Goal: Book appointment/travel/reservation

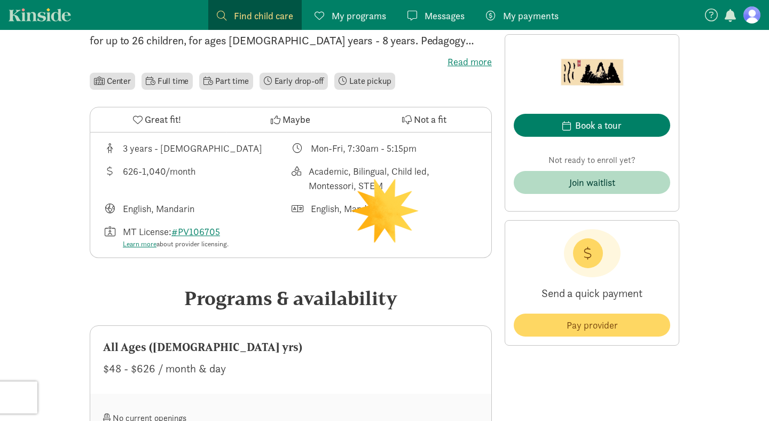
scroll to position [309, 0]
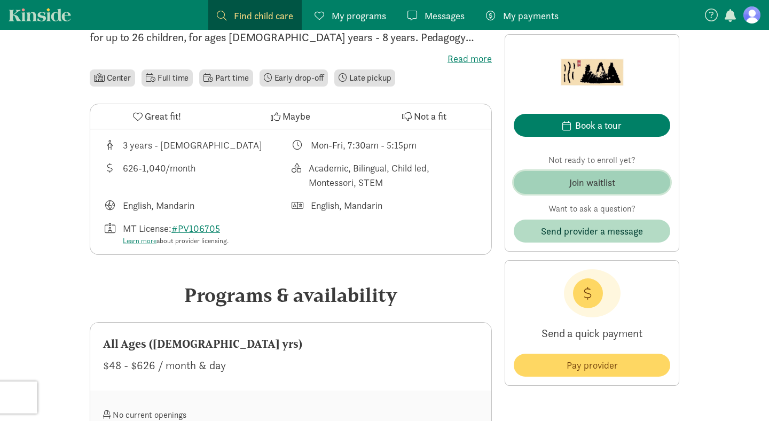
click at [643, 182] on span "Join waitlist" at bounding box center [591, 182] width 139 height 14
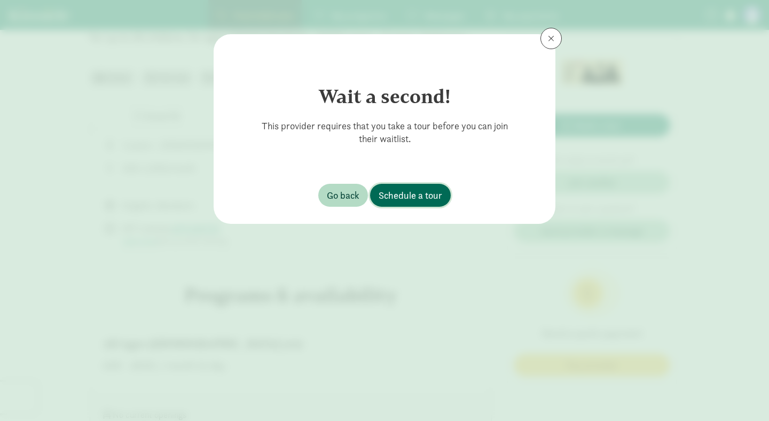
click at [413, 197] on span "Schedule a tour" at bounding box center [410, 195] width 64 height 14
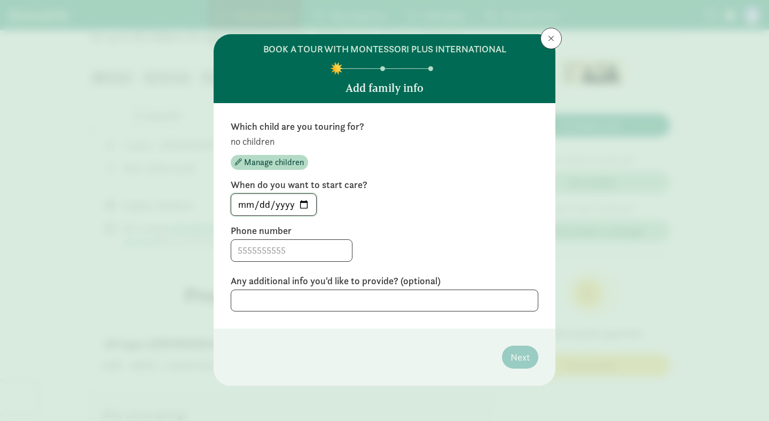
click at [303, 205] on input "[DATE]" at bounding box center [273, 204] width 85 height 21
type input "[DATE]"
click at [287, 252] on input at bounding box center [291, 250] width 121 height 21
type input "4062738263"
click at [379, 215] on div "[DATE]" at bounding box center [384, 204] width 307 height 22
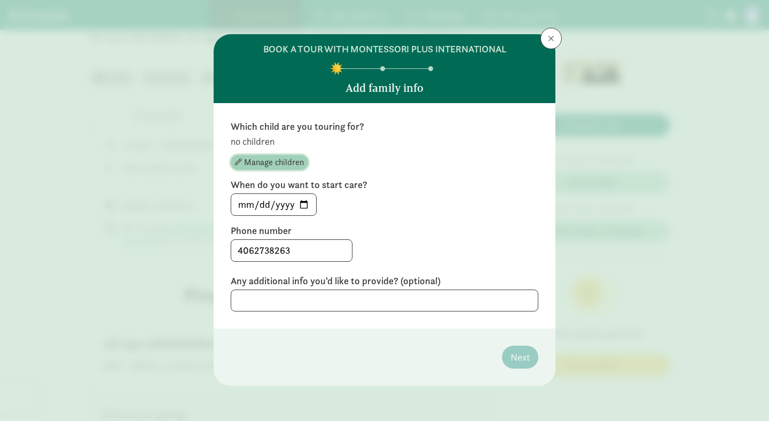
click at [289, 167] on span "Manage children" at bounding box center [274, 162] width 60 height 13
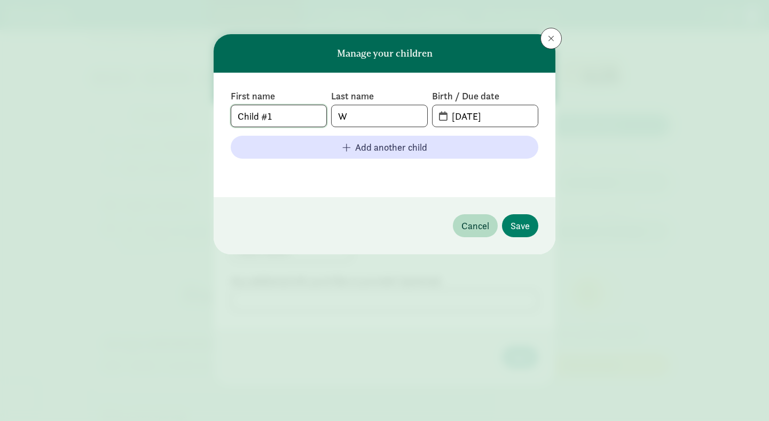
click at [291, 116] on input "Child #1" at bounding box center [278, 115] width 95 height 21
type input "C"
type input "Odin"
click at [480, 115] on input "[DATE]" at bounding box center [491, 115] width 92 height 21
click at [451, 117] on input "[DATE]" at bounding box center [491, 115] width 92 height 21
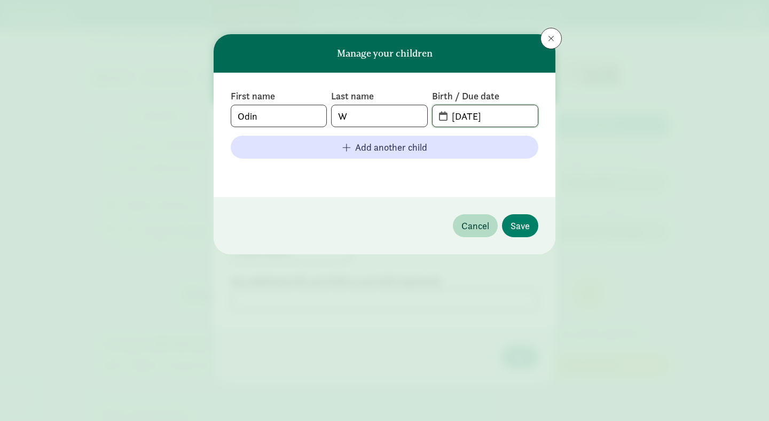
click at [451, 117] on input "[DATE]" at bounding box center [491, 115] width 92 height 21
type input "[DATE]"
click at [523, 231] on span "Save" at bounding box center [519, 225] width 19 height 14
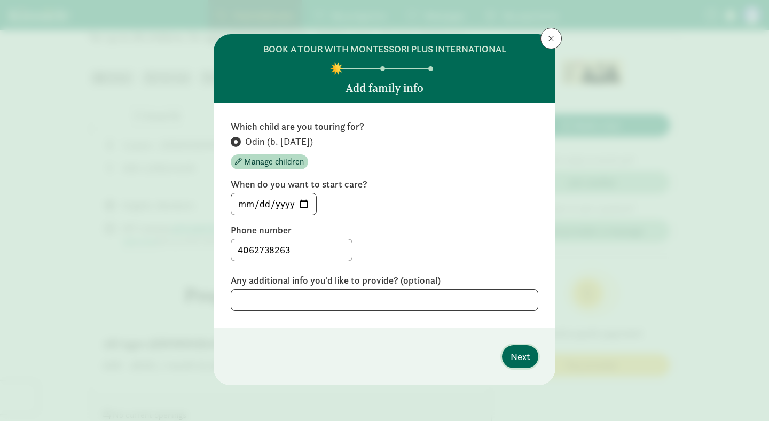
click at [517, 353] on span "Next" at bounding box center [519, 356] width 19 height 14
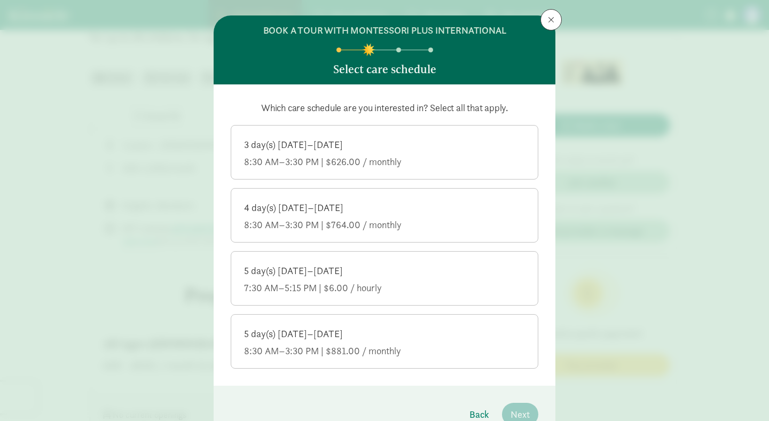
scroll to position [1, 0]
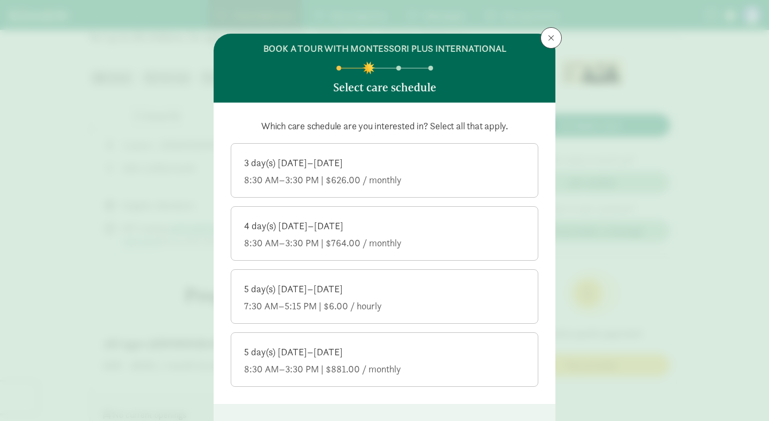
click at [431, 173] on div "8:30 AM–3:30 PM | $626.00 / monthly" at bounding box center [384, 179] width 281 height 13
click at [0, 0] on input "3 day(s) [DATE]–[DATE] 8:30 AM–3:30 PM | $626.00 / monthly" at bounding box center [0, 0] width 0 height 0
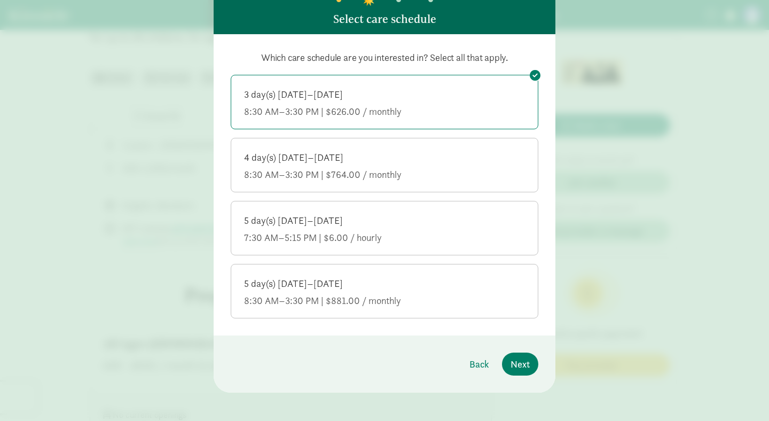
scroll to position [69, 0]
click at [524, 361] on span "Next" at bounding box center [519, 363] width 19 height 14
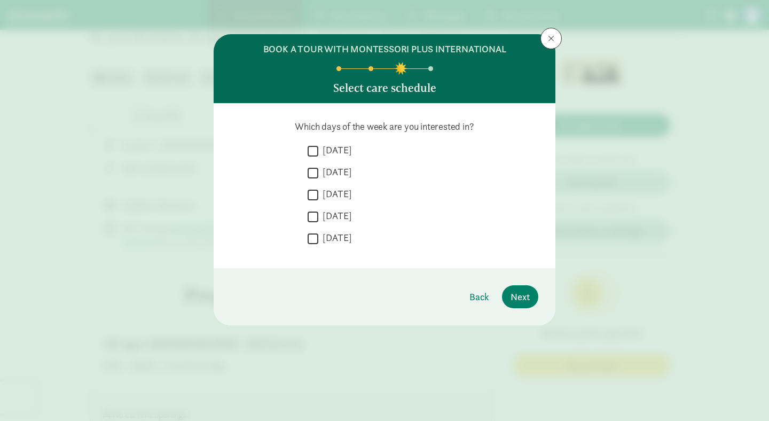
click at [312, 148] on input "[DATE]" at bounding box center [312, 151] width 11 height 14
checkbox input "true"
click at [314, 171] on input "[DATE]" at bounding box center [312, 172] width 11 height 14
checkbox input "true"
click at [315, 149] on input "[DATE]" at bounding box center [312, 151] width 11 height 14
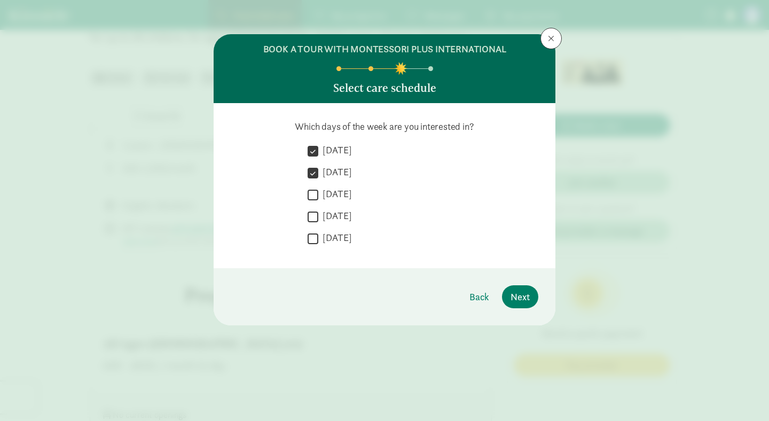
checkbox input "false"
click at [314, 218] on input "[DATE]" at bounding box center [312, 216] width 11 height 14
checkbox input "true"
click at [314, 240] on input "[DATE]" at bounding box center [312, 238] width 11 height 14
checkbox input "true"
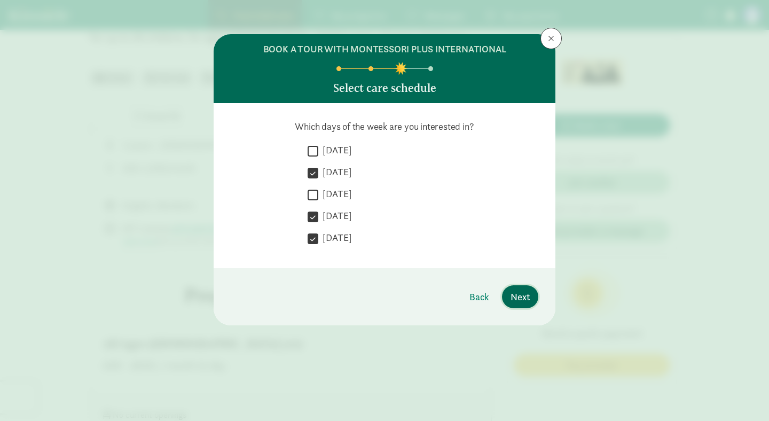
click at [523, 304] on button "Next" at bounding box center [520, 296] width 36 height 23
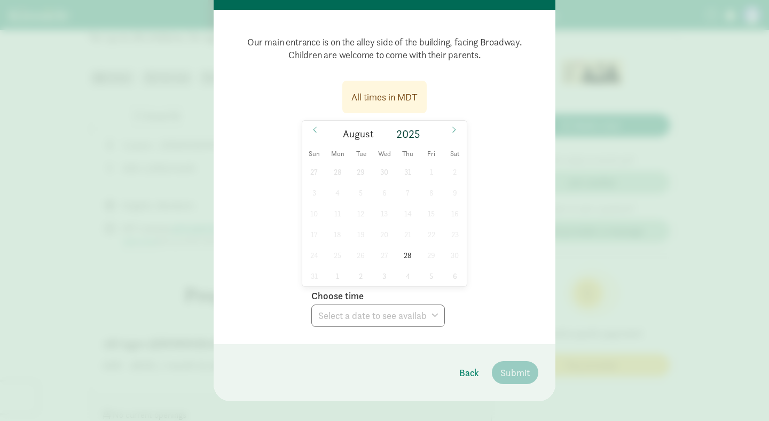
scroll to position [99, 0]
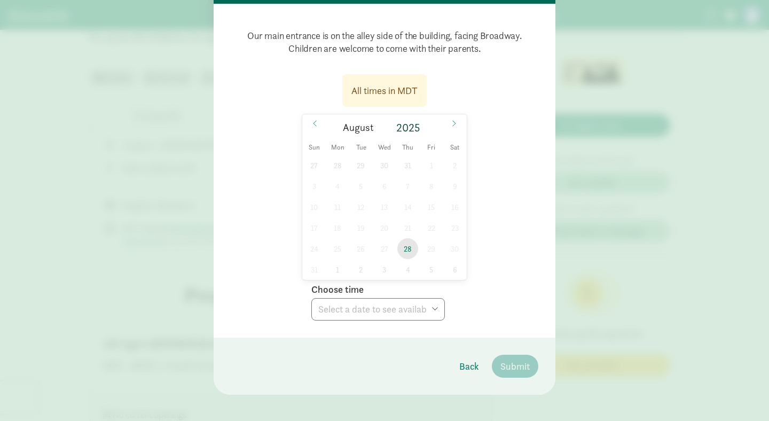
click at [406, 254] on span "28" at bounding box center [407, 248] width 21 height 21
click at [408, 307] on select "Choose time 08:00 AM" at bounding box center [377, 309] width 133 height 22
select select "[DATE]T08:00:00.000-06:00"
click at [311, 298] on select "Choose time 08:00 AM" at bounding box center [377, 309] width 133 height 22
click at [520, 360] on span "Submit" at bounding box center [514, 366] width 29 height 14
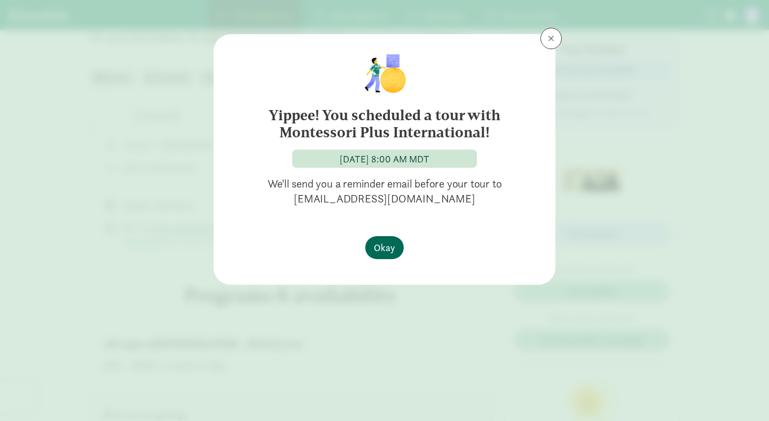
scroll to position [0, 0]
click at [390, 247] on span "Okay" at bounding box center [384, 247] width 21 height 14
